Goal: Task Accomplishment & Management: Manage account settings

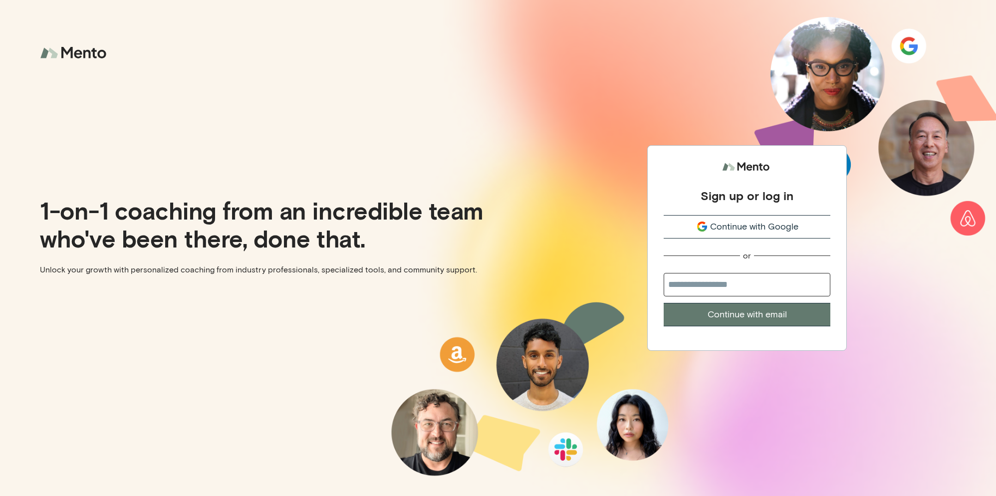
type input "**********"
click at [750, 314] on button "Continue with email" at bounding box center [746, 314] width 167 height 23
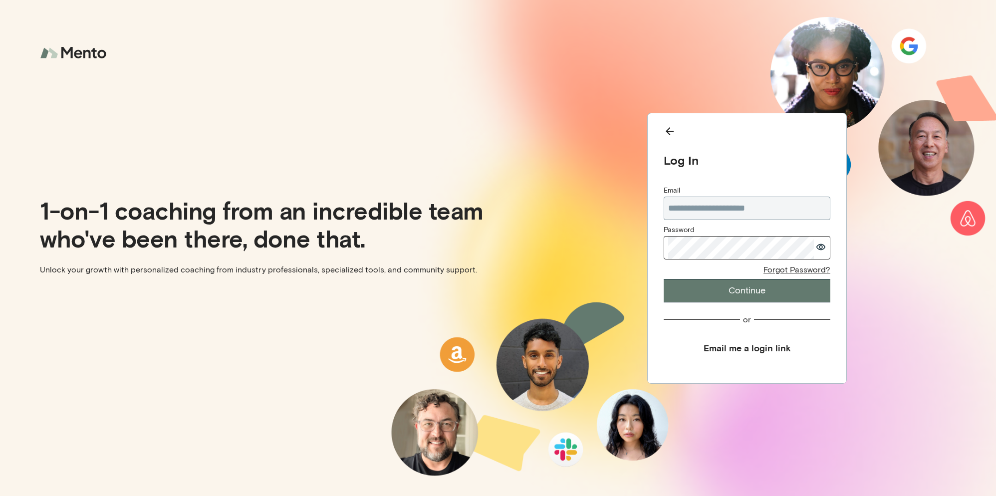
click at [820, 247] on icon "button" at bounding box center [820, 246] width 10 height 7
click at [796, 292] on button "Continue" at bounding box center [746, 290] width 167 height 23
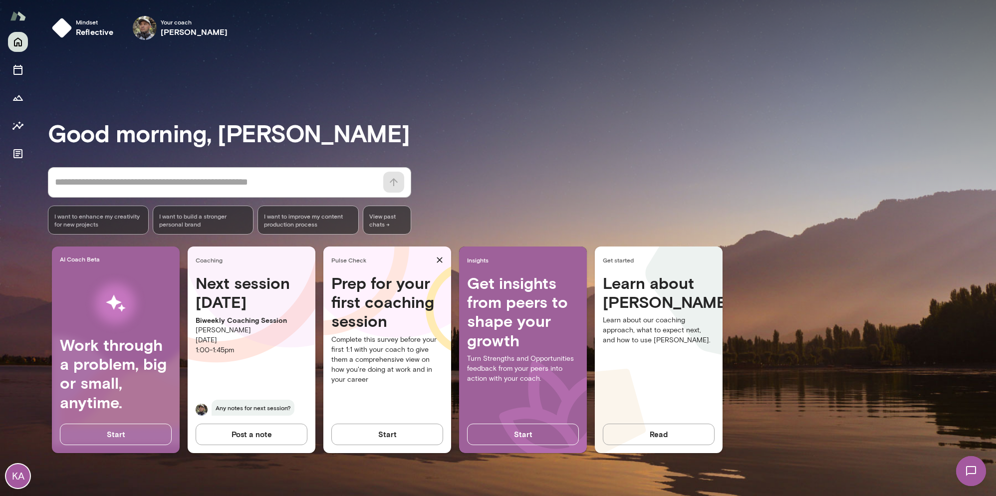
click at [249, 369] on div "Next session in 13 days Biweekly Coaching Session Rico Nasol Monday, October 6t…" at bounding box center [252, 350] width 128 height 155
click at [249, 336] on p "Monday, October 6th" at bounding box center [252, 340] width 112 height 10
click at [247, 301] on h4 "Next session in 13 days" at bounding box center [252, 292] width 112 height 38
click at [0, 0] on icon "button" at bounding box center [0, 0] width 0 height 0
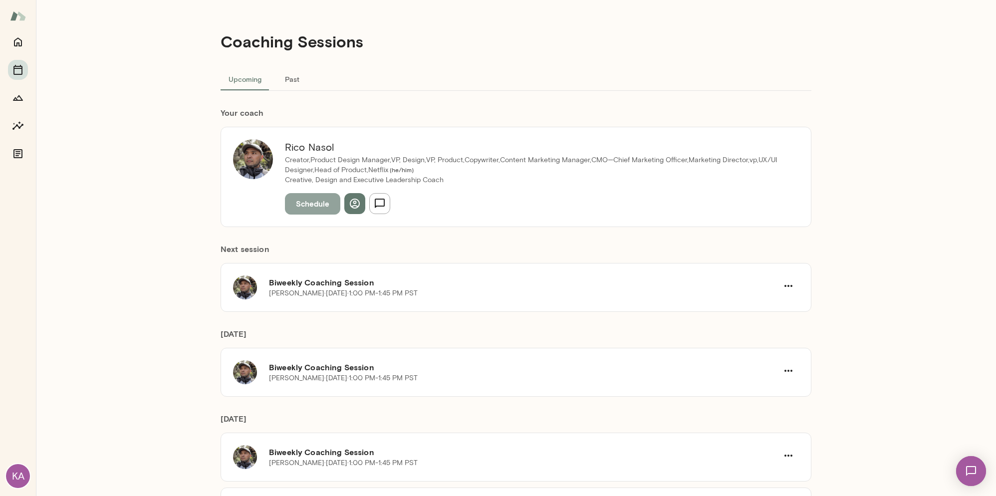
click at [300, 194] on button "Schedule" at bounding box center [312, 203] width 55 height 21
